Goal: Complete application form

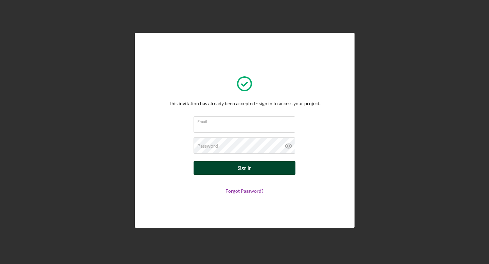
type input "[EMAIL_ADDRESS][DOMAIN_NAME]"
click at [259, 161] on form "Email [EMAIL_ADDRESS][DOMAIN_NAME] Password Sign In Forgot Password?" at bounding box center [245, 155] width 136 height 77
click at [257, 163] on button "Sign In" at bounding box center [245, 168] width 102 height 14
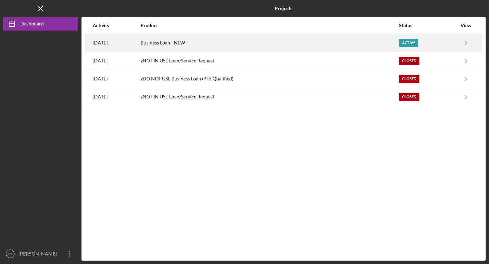
click at [373, 45] on div "Business Loan - NEW" at bounding box center [270, 43] width 258 height 17
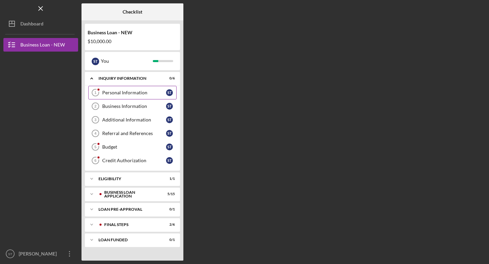
click at [155, 88] on link "Personal Information 1 Personal Information S T" at bounding box center [132, 93] width 88 height 14
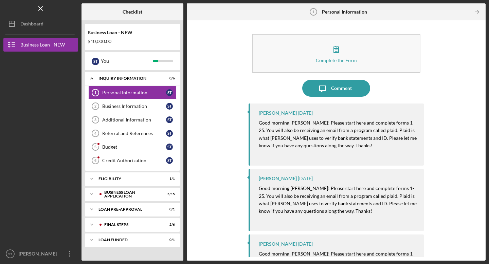
scroll to position [1, 0]
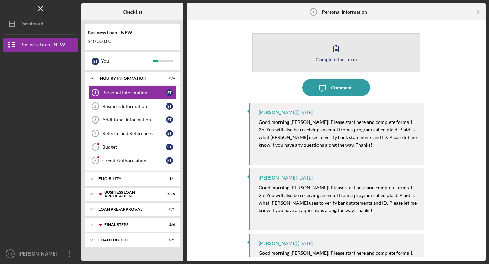
click at [313, 67] on button "Complete the Form Form" at bounding box center [336, 52] width 169 height 39
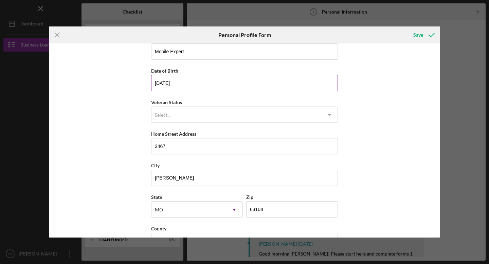
scroll to position [51, 0]
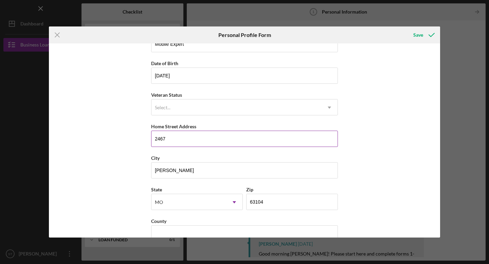
click at [239, 131] on input "2467" at bounding box center [244, 139] width 187 height 16
click at [238, 139] on input "2467" at bounding box center [244, 139] width 187 height 16
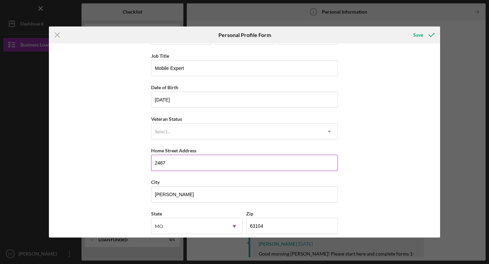
scroll to position [28, 0]
type input "2"
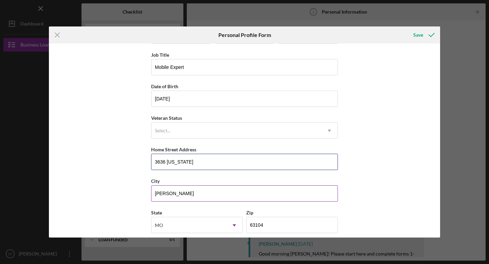
type input "3636 [US_STATE]"
click at [214, 191] on input "[PERSON_NAME]" at bounding box center [244, 193] width 187 height 16
type input "R"
type input "s"
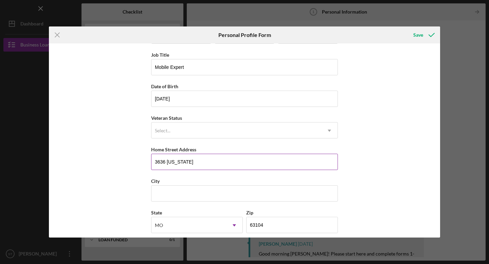
click at [236, 158] on input "3636 [US_STATE]" at bounding box center [244, 162] width 187 height 16
click at [236, 159] on input "3636 [US_STATE]" at bounding box center [244, 162] width 187 height 16
click at [187, 167] on input "3636 [US_STATE]" at bounding box center [244, 162] width 187 height 16
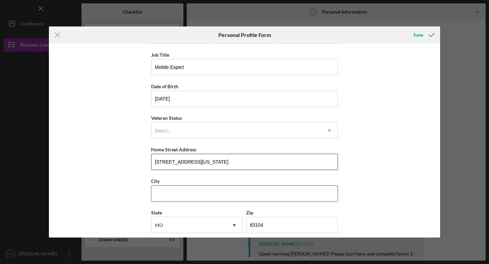
type input "[STREET_ADDRESS][US_STATE]"
click at [170, 188] on input "City" at bounding box center [244, 193] width 187 height 16
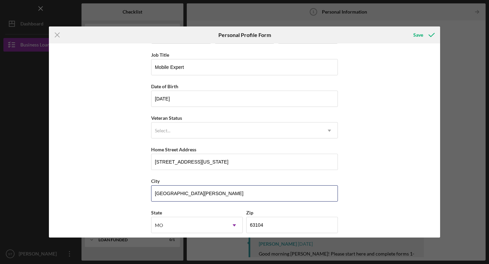
type input "[GEOGRAPHIC_DATA][PERSON_NAME]"
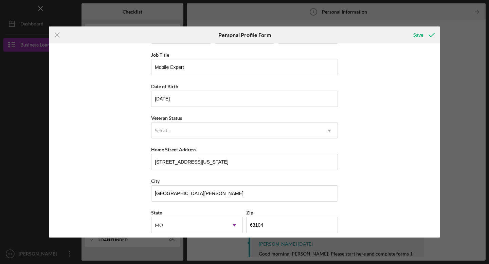
click at [138, 208] on div "First Name [PERSON_NAME] Middle Name Last Name Tchouanguem Job Title Mobile Exp…" at bounding box center [244, 140] width 391 height 194
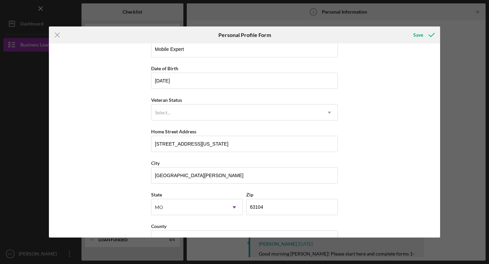
scroll to position [65, 0]
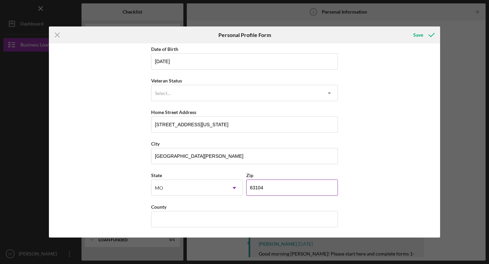
click at [263, 191] on input "63104" at bounding box center [292, 188] width 92 height 16
type input "63118"
click at [424, 30] on icon "submit" at bounding box center [431, 34] width 17 height 17
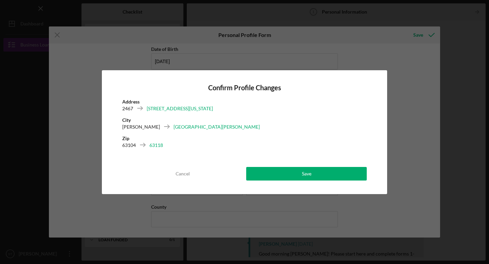
click at [289, 166] on div "Confirm Profile Changes Address [STREET_ADDRESS][US_STATE][PERSON_NAME] 63118 C…" at bounding box center [244, 132] width 285 height 124
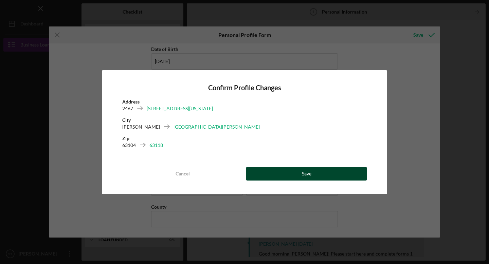
click at [284, 170] on button "Save" at bounding box center [306, 174] width 121 height 14
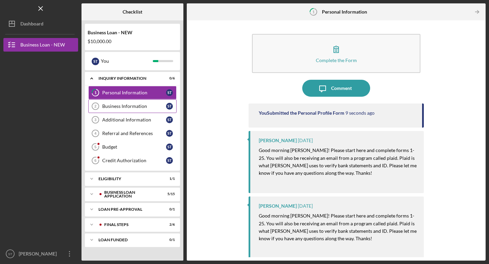
click at [127, 111] on link "Business Information 2 Business Information S T" at bounding box center [132, 107] width 88 height 14
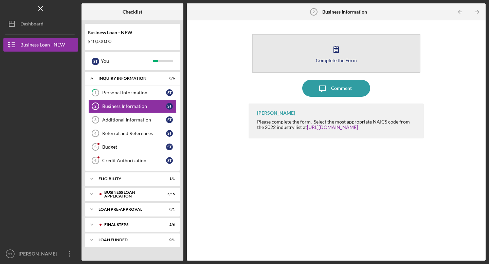
click at [319, 56] on button "Complete the Form Form" at bounding box center [336, 53] width 169 height 39
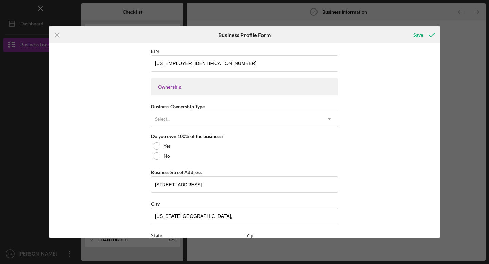
scroll to position [285, 0]
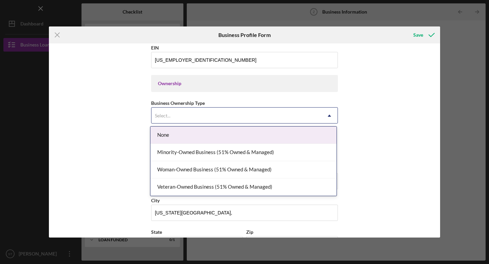
click at [242, 119] on div "Select..." at bounding box center [237, 116] width 170 height 16
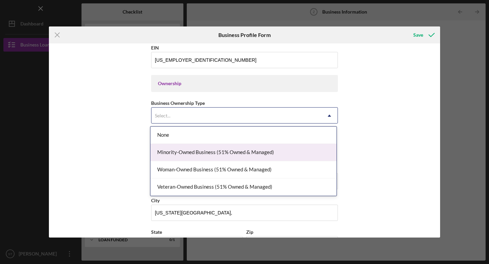
click at [231, 156] on div "Minority-Owned Business (51% Owned & Managed)" at bounding box center [243, 152] width 186 height 17
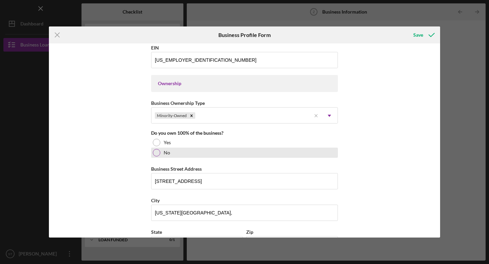
click at [207, 155] on div "No" at bounding box center [244, 153] width 187 height 10
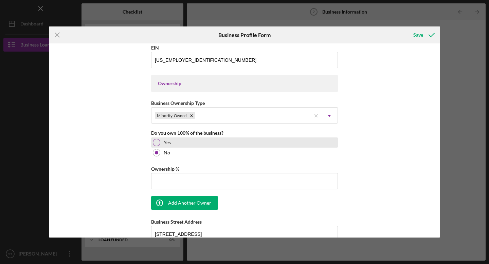
click at [199, 143] on div "Yes" at bounding box center [244, 143] width 187 height 10
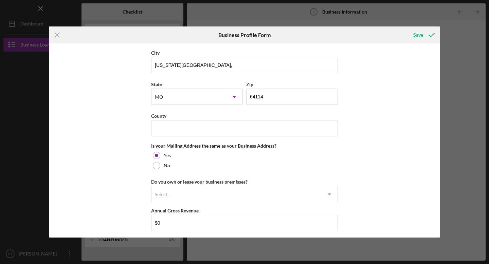
scroll to position [437, 0]
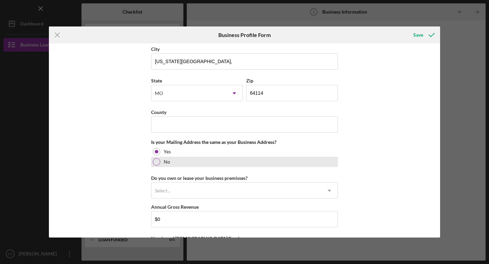
click at [164, 161] on label "No" at bounding box center [167, 161] width 6 height 5
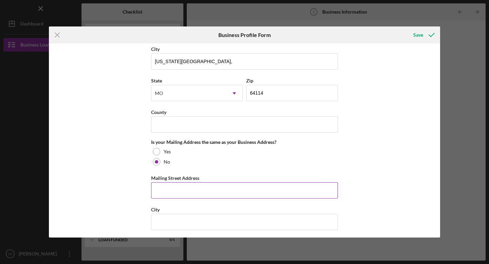
click at [179, 188] on input "Mailing Street Address" at bounding box center [244, 190] width 187 height 16
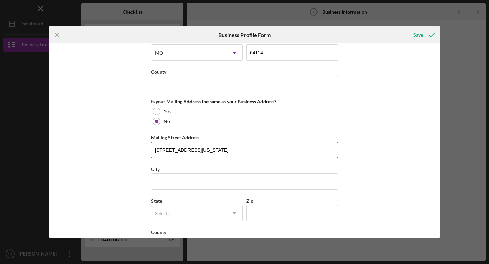
scroll to position [478, 0]
type input "[STREET_ADDRESS][US_STATE]"
click at [171, 184] on input "City" at bounding box center [244, 181] width 187 height 16
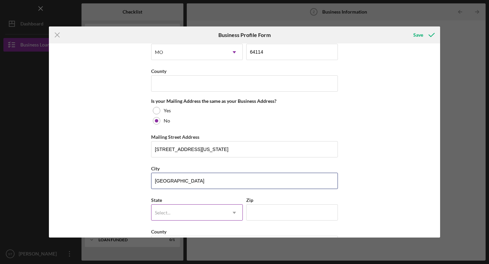
type input "[GEOGRAPHIC_DATA]"
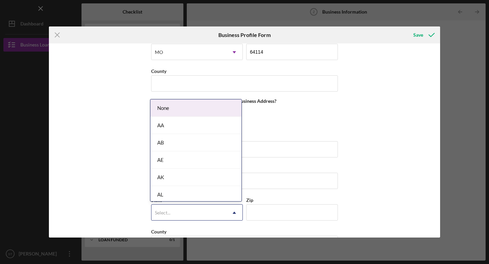
click at [162, 212] on div "Select..." at bounding box center [163, 212] width 16 height 5
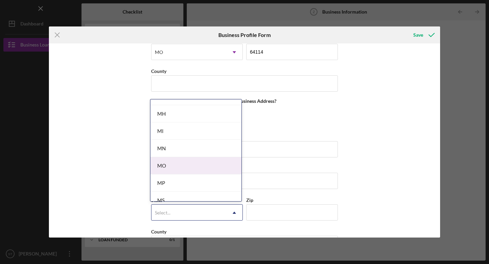
scroll to position [558, 0]
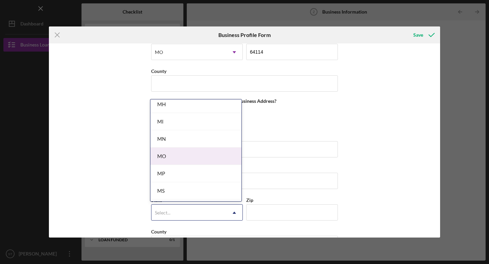
click at [191, 159] on div "MO" at bounding box center [195, 156] width 91 height 17
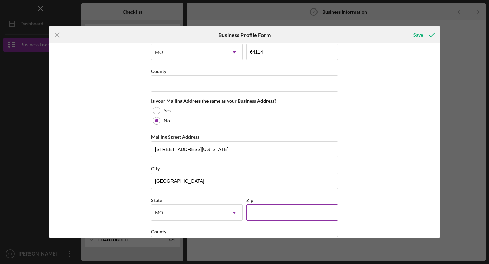
click at [250, 208] on input "Zip" at bounding box center [292, 213] width 92 height 16
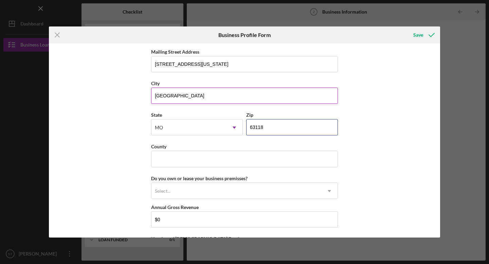
scroll to position [574, 0]
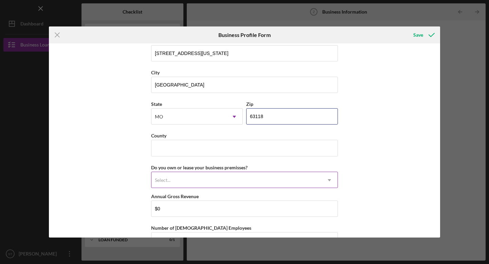
type input "63118"
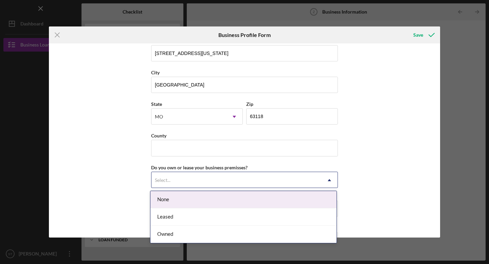
click at [302, 176] on div "Select..." at bounding box center [237, 181] width 170 height 16
click at [284, 200] on div "None" at bounding box center [243, 199] width 186 height 17
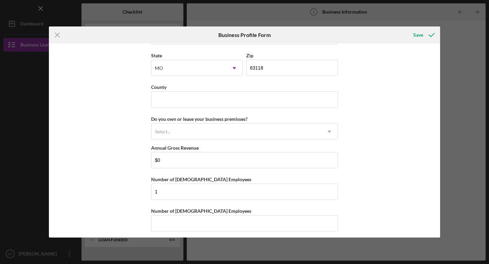
scroll to position [626, 0]
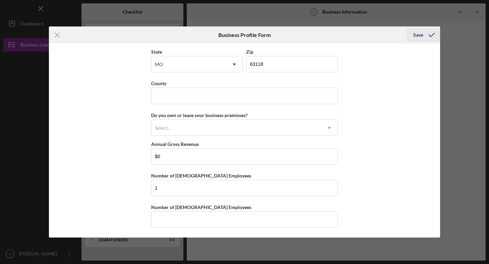
click at [412, 39] on button "Save" at bounding box center [424, 35] width 34 height 14
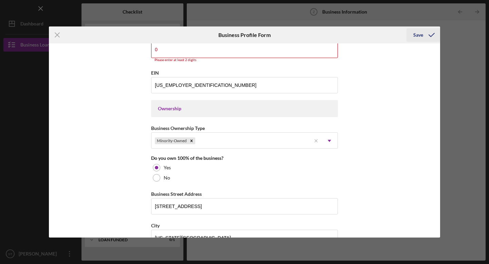
scroll to position [253, 0]
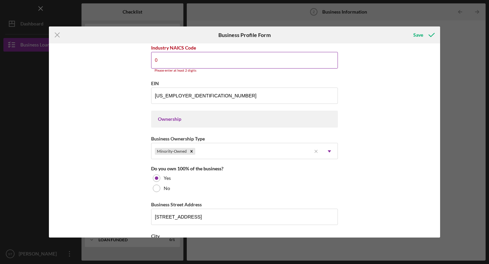
click at [297, 62] on input "0" at bounding box center [244, 60] width 187 height 16
type input "0"
click at [413, 32] on button "Save" at bounding box center [424, 35] width 34 height 14
click at [414, 33] on div "Save" at bounding box center [418, 35] width 10 height 14
click at [417, 33] on div "Save" at bounding box center [418, 35] width 10 height 14
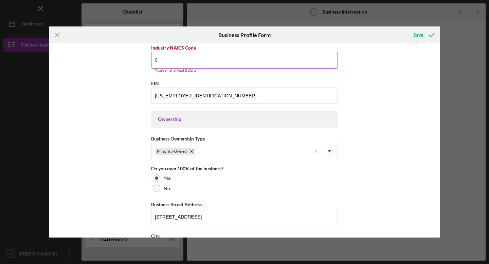
click at [315, 59] on input "0" at bounding box center [244, 60] width 187 height 16
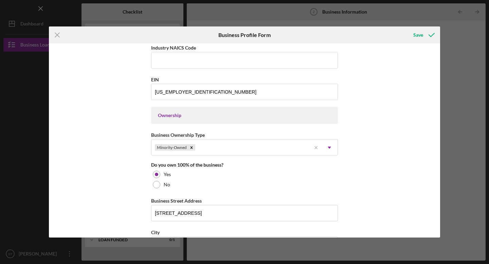
drag, startPoint x: 409, startPoint y: 27, endPoint x: 360, endPoint y: 34, distance: 49.7
click at [399, 28] on div "Save" at bounding box center [375, 34] width 130 height 17
click at [425, 33] on icon "submit" at bounding box center [431, 34] width 17 height 17
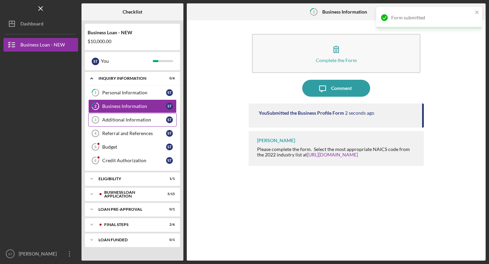
click at [146, 124] on link "Additional Information 3 Additional Information S T" at bounding box center [132, 120] width 88 height 14
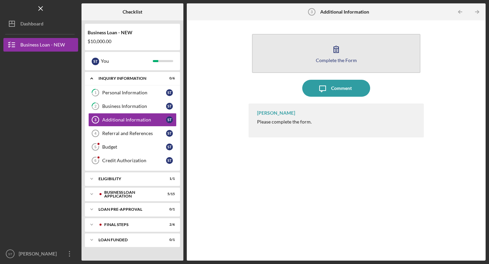
click at [273, 46] on button "Complete the Form Form" at bounding box center [336, 53] width 169 height 39
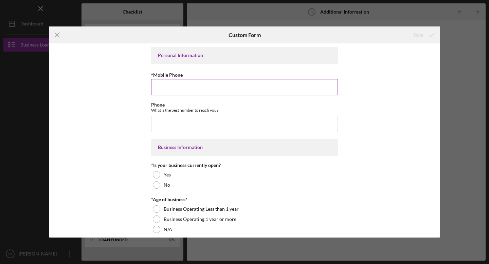
click at [241, 83] on input "*Mobile Phone" at bounding box center [244, 87] width 187 height 16
type input "[PHONE_NUMBER]"
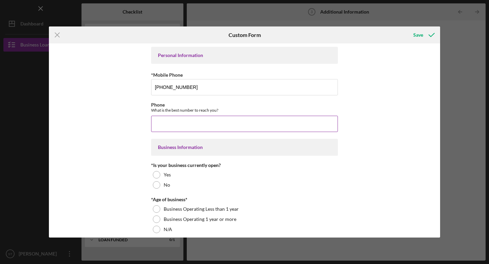
click at [224, 116] on input "Phone" at bounding box center [244, 124] width 187 height 16
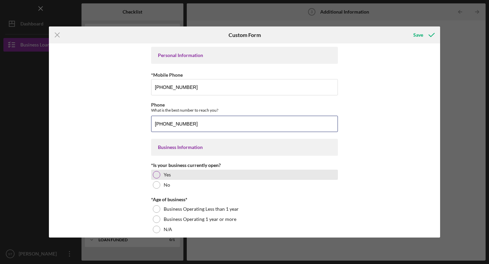
type input "[PHONE_NUMBER]"
click at [175, 177] on div "Yes" at bounding box center [244, 175] width 187 height 10
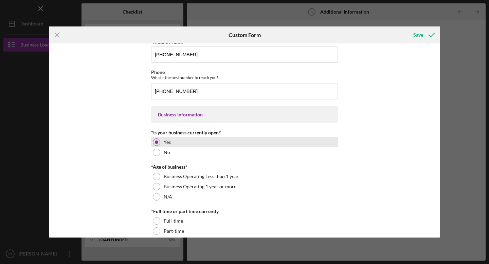
scroll to position [34, 0]
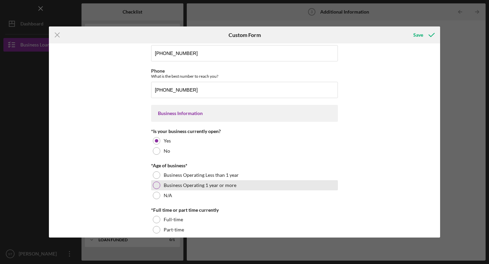
click at [177, 186] on label "Business Operating 1 year or more" at bounding box center [200, 185] width 73 height 5
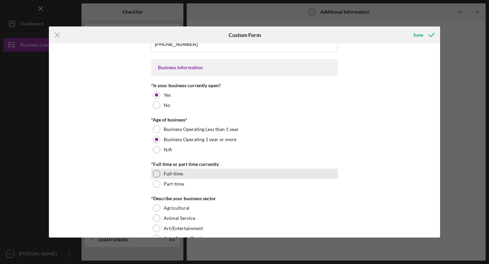
scroll to position [85, 0]
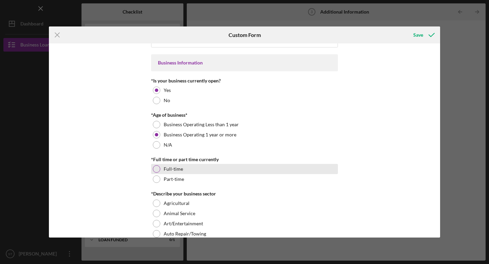
click at [173, 169] on label "Full-time" at bounding box center [173, 168] width 19 height 5
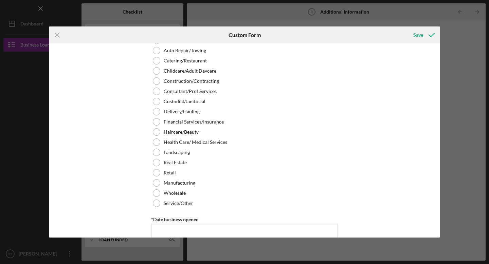
scroll to position [274, 0]
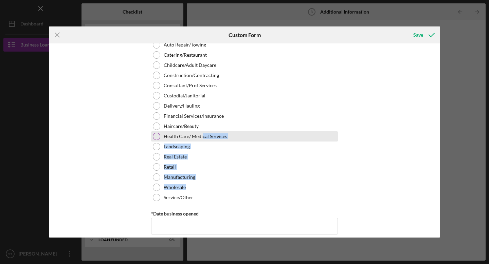
drag, startPoint x: 183, startPoint y: 192, endPoint x: 201, endPoint y: 138, distance: 57.4
click at [201, 138] on div "*Describe your business sector Agricultural Animal Service Art/Entertainment Au…" at bounding box center [244, 102] width 187 height 201
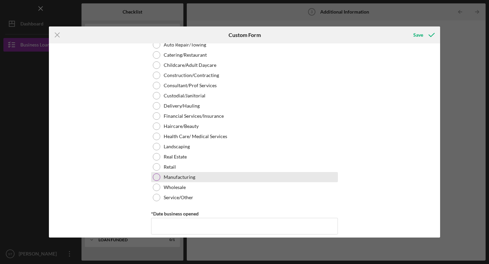
click at [197, 179] on div "Manufacturing" at bounding box center [244, 177] width 187 height 10
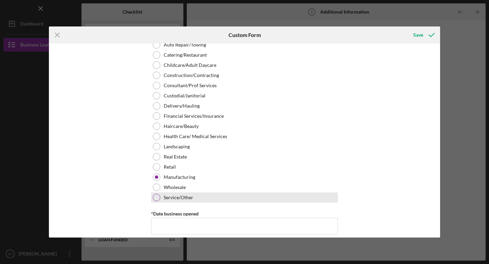
click at [194, 195] on div "Service/Other" at bounding box center [244, 198] width 187 height 10
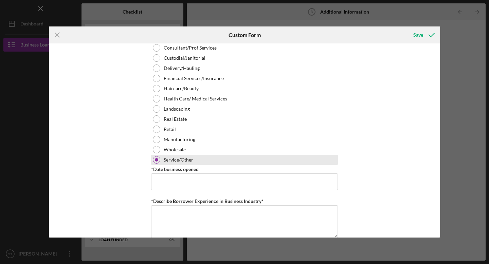
scroll to position [326, 0]
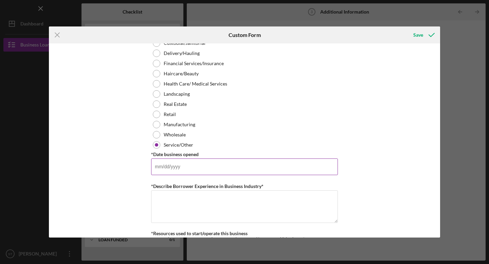
click at [185, 171] on input "*Date business opened" at bounding box center [244, 167] width 187 height 16
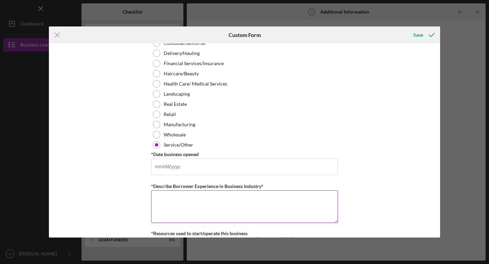
click at [191, 202] on textarea "*Describe Borrower Experience in Business Industry*" at bounding box center [244, 207] width 187 height 33
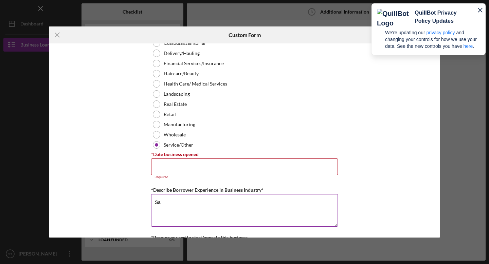
type textarea "S"
type textarea "b"
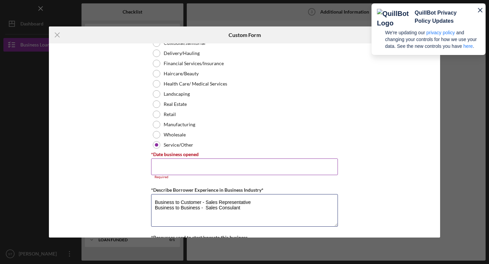
type textarea "Business to Customer - Sales Representative Business to Business - Sales Consul…"
click at [226, 170] on input "*Date business opened" at bounding box center [244, 167] width 187 height 16
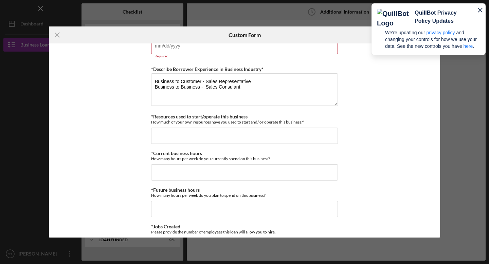
scroll to position [449, 0]
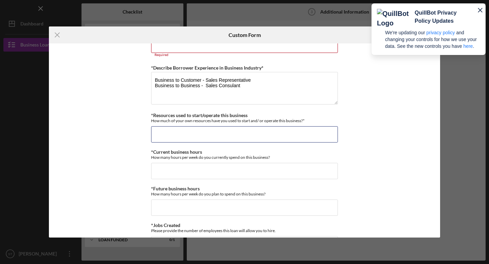
click at [288, 140] on input "*Resources used to start/operate this business" at bounding box center [244, 134] width 187 height 16
type input "$3,000"
click at [278, 172] on input "*Current business hours" at bounding box center [244, 171] width 187 height 16
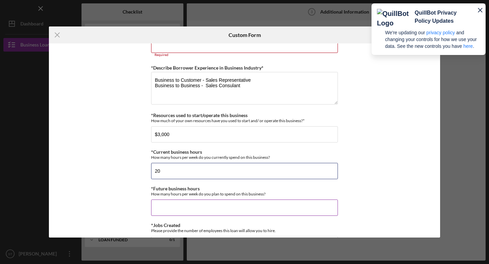
type input "20"
click at [273, 203] on input "*Future business hours" at bounding box center [244, 208] width 187 height 16
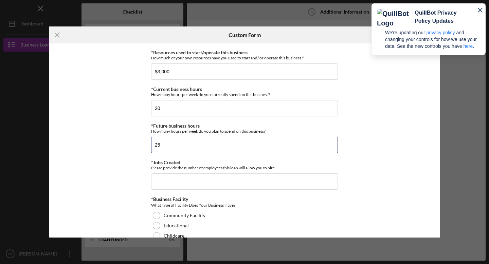
scroll to position [513, 0]
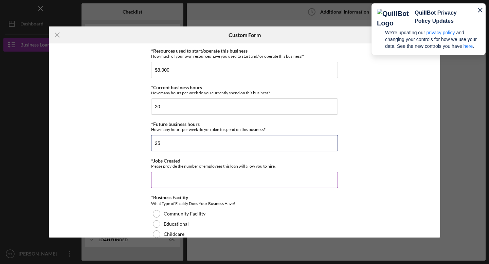
type input "25"
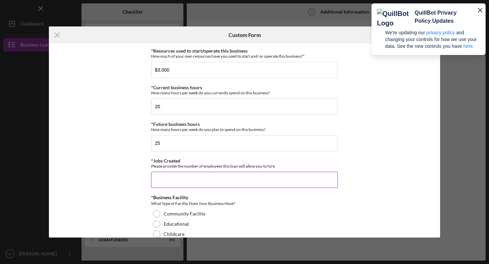
click at [266, 185] on input "*Jobs Created" at bounding box center [244, 180] width 187 height 16
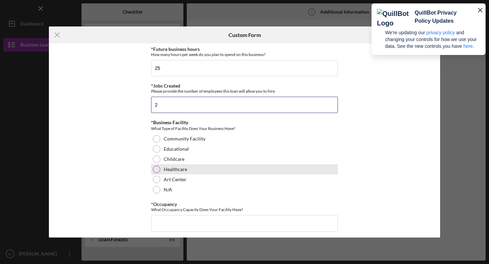
scroll to position [590, 0]
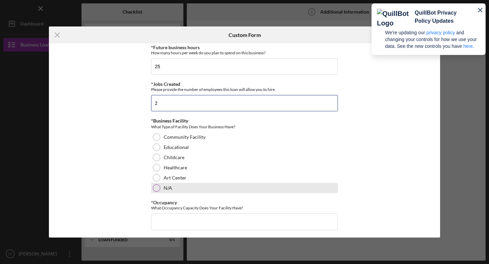
type input "2"
click at [214, 188] on div "N/A" at bounding box center [244, 188] width 187 height 10
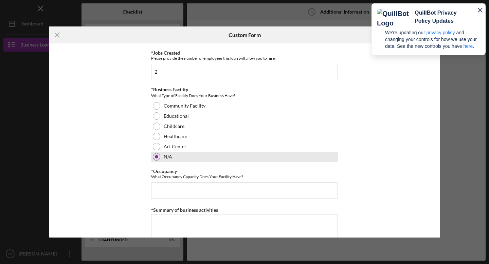
scroll to position [629, 0]
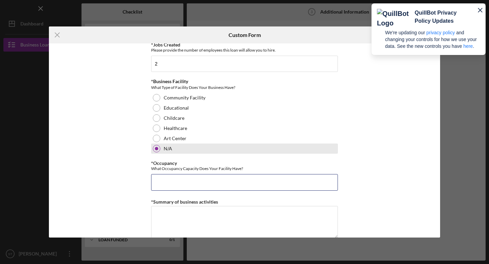
click at [214, 187] on input "*Occupancy" at bounding box center [244, 182] width 187 height 16
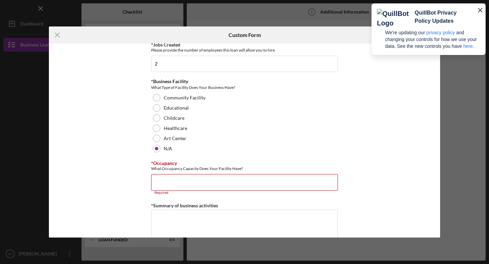
click at [194, 187] on input "*Occupancy" at bounding box center [244, 182] width 187 height 16
type input "0"
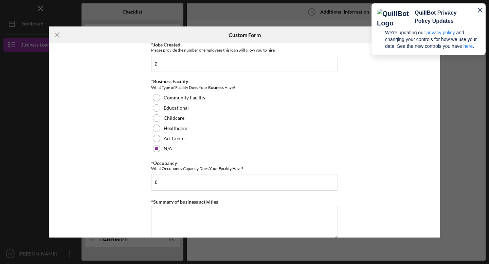
click at [130, 208] on div "Personal Information *Mobile Phone [PHONE_NUMBER] Phone What is the best number…" at bounding box center [244, 140] width 391 height 194
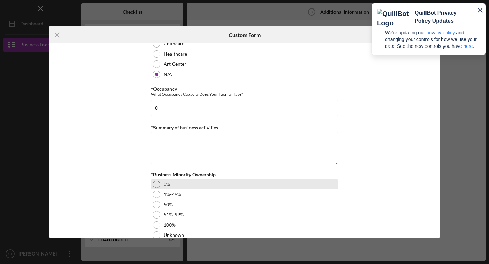
scroll to position [712, 0]
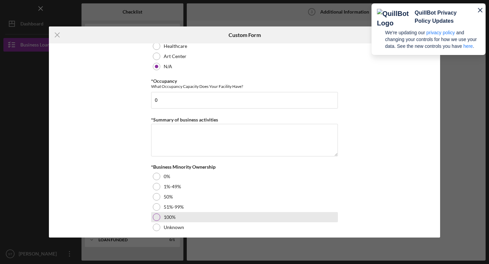
click at [163, 212] on div "100%" at bounding box center [244, 217] width 187 height 10
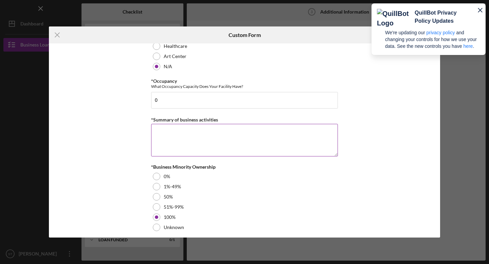
click at [179, 131] on textarea "*Summary of business activities" at bounding box center [244, 140] width 187 height 33
type textarea "s"
click at [156, 133] on textarea "creating distribution system to sell wellness and mental programs" at bounding box center [244, 140] width 187 height 33
click at [173, 131] on textarea "Creating distribution system to sell wellness and mental programs" at bounding box center [244, 140] width 187 height 33
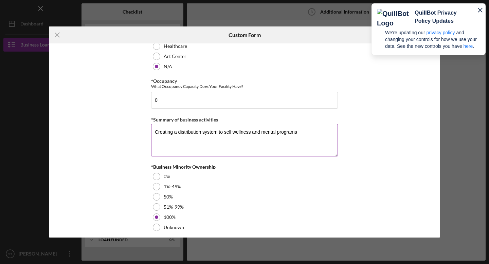
click at [296, 131] on textarea "Creating a distribution system to sell wellness and mental programs" at bounding box center [244, 140] width 187 height 33
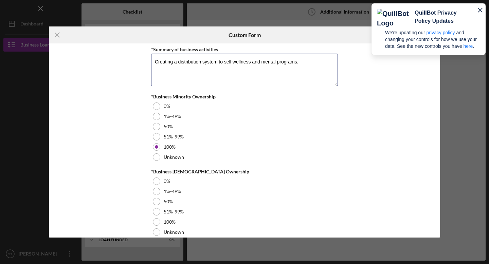
scroll to position [792, 0]
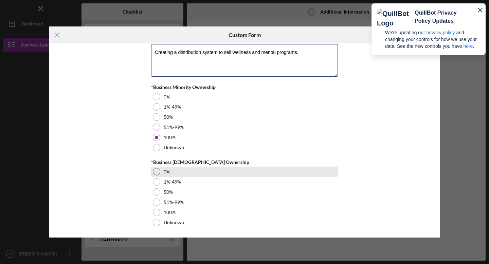
type textarea "Creating a distribution system to sell wellness and mental programs."
click at [155, 173] on div at bounding box center [156, 171] width 7 height 7
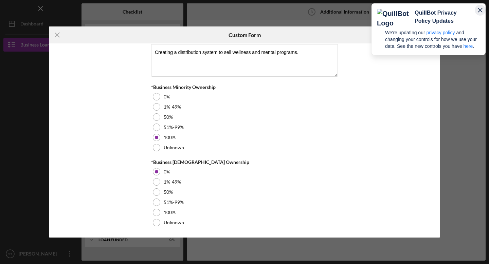
click at [481, 9] on icon "button" at bounding box center [480, 10] width 4 height 4
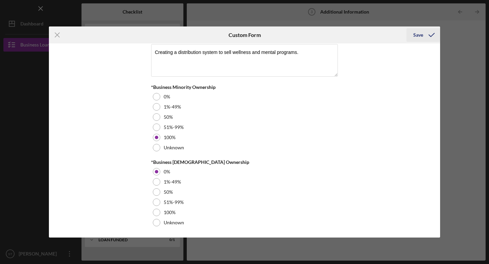
click at [429, 34] on icon "submit" at bounding box center [431, 34] width 17 height 17
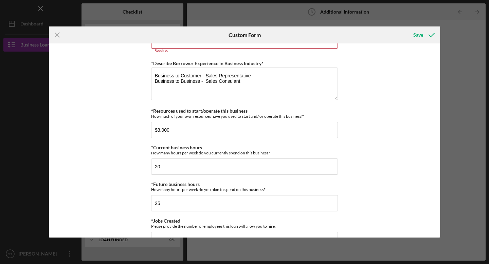
scroll to position [433, 0]
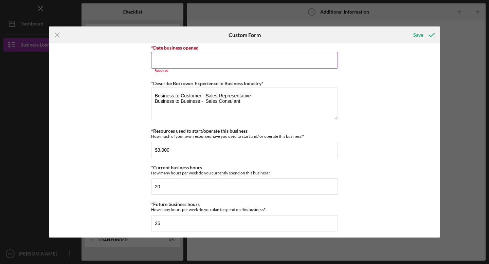
click at [200, 63] on input "*Date business opened" at bounding box center [244, 60] width 187 height 16
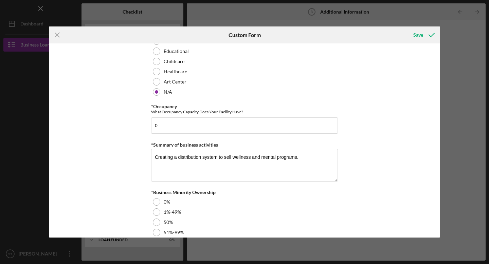
scroll to position [787, 0]
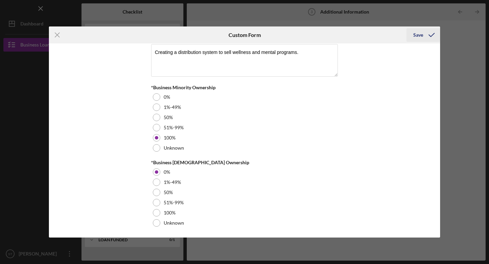
type input "[DATE]"
click at [409, 40] on button "Save" at bounding box center [424, 35] width 34 height 14
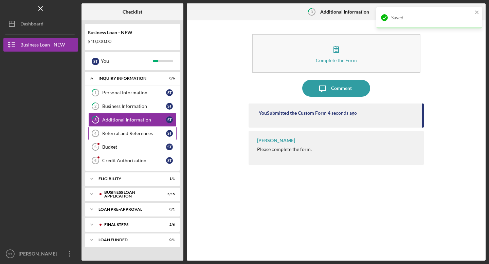
click at [146, 138] on link "Referral and References 4 [PERSON_NAME] and References S T" at bounding box center [132, 134] width 88 height 14
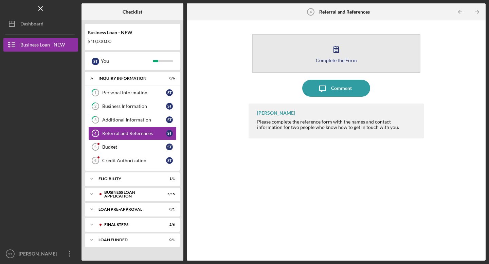
click at [291, 52] on button "Complete the Form Form" at bounding box center [336, 53] width 169 height 39
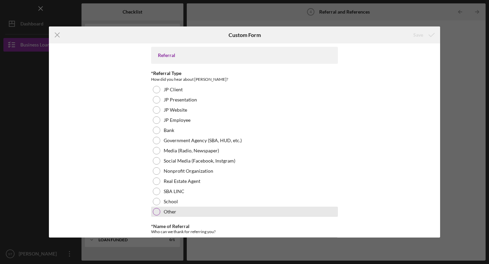
click at [171, 214] on label "Other" at bounding box center [170, 211] width 13 height 5
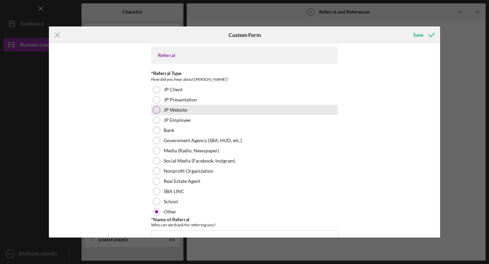
click at [167, 107] on label "JP Website" at bounding box center [175, 109] width 23 height 5
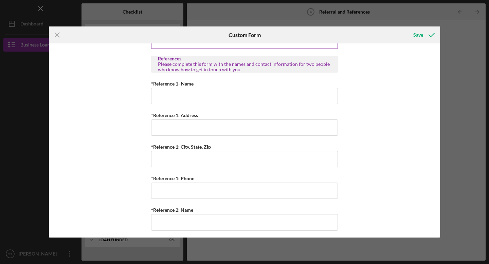
scroll to position [210, 0]
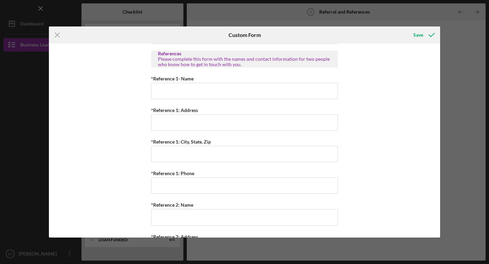
click at [183, 100] on div "Referral *Referral Type How did you hear about [PERSON_NAME]? JP Client JP Pres…" at bounding box center [244, 82] width 187 height 491
click at [182, 96] on input "*Reference 1- Name" at bounding box center [244, 91] width 187 height 16
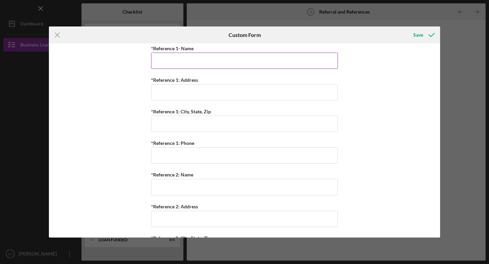
scroll to position [237, 0]
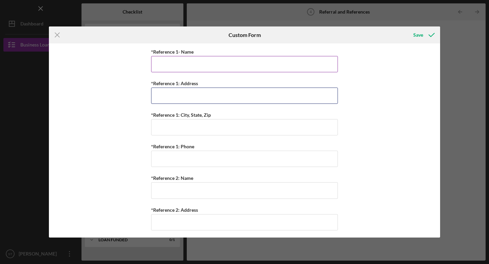
click at [182, 96] on input "*Reference 1: Address" at bounding box center [244, 96] width 187 height 16
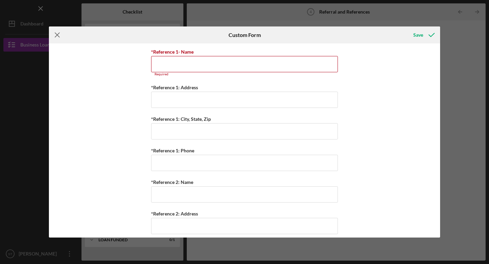
click at [58, 36] on line at bounding box center [57, 35] width 4 height 4
